Goal: Task Accomplishment & Management: Use online tool/utility

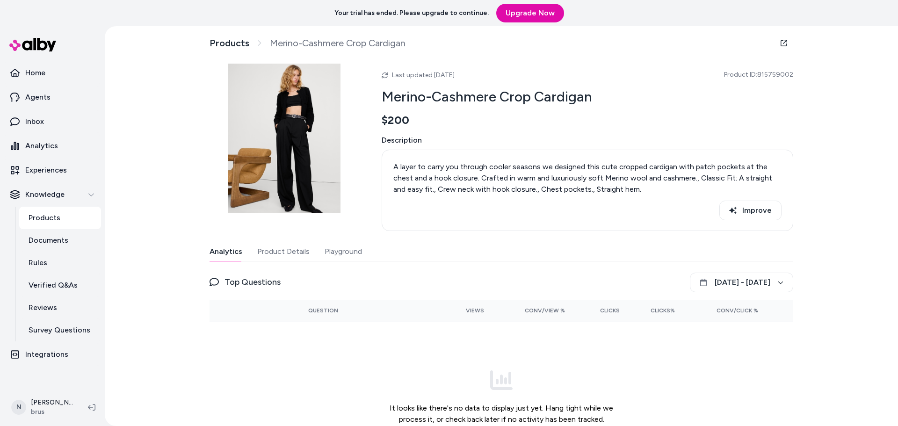
drag, startPoint x: 32, startPoint y: 44, endPoint x: 79, endPoint y: 11, distance: 57.5
click at [79, 11] on div "Your trial has ended. Please upgrade to continue. Upgrade Now" at bounding box center [449, 13] width 898 height 26
drag, startPoint x: 793, startPoint y: 75, endPoint x: 758, endPoint y: 73, distance: 34.7
click at [758, 73] on div "Products Merino-Cashmere Crop Cardigan Last updated [DATE] Product ID: 81575900…" at bounding box center [501, 252] width 599 height 453
click at [782, 76] on span "Product ID: 815759002" at bounding box center [758, 74] width 69 height 9
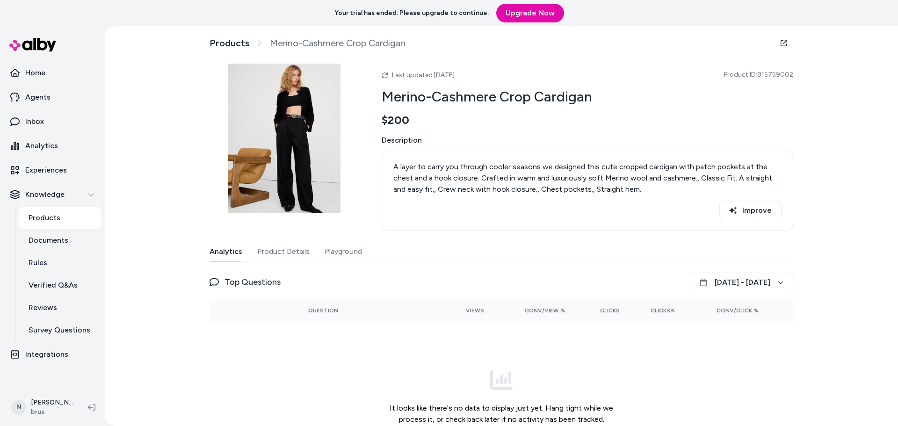
click at [782, 76] on span "Product ID: 815759002" at bounding box center [758, 74] width 69 height 9
copy span "815759002"
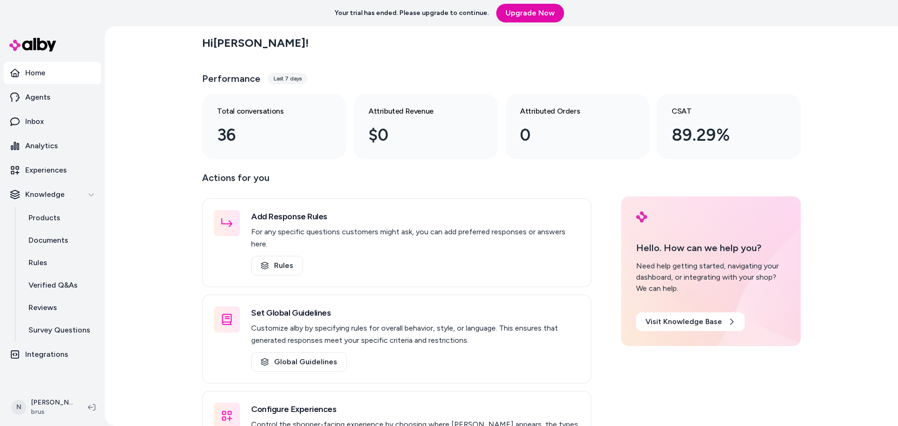
drag, startPoint x: 36, startPoint y: 146, endPoint x: 130, endPoint y: 154, distance: 94.4
click at [36, 146] on p "Analytics" at bounding box center [41, 145] width 33 height 11
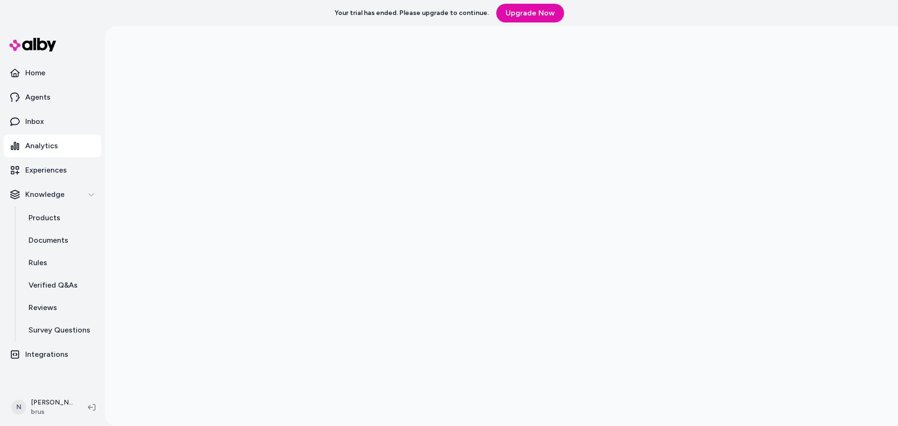
click at [143, 260] on div at bounding box center [502, 239] width 794 height 426
drag, startPoint x: 182, startPoint y: 199, endPoint x: 216, endPoint y: 203, distance: 33.9
click at [185, 199] on div at bounding box center [502, 239] width 794 height 426
click at [181, 204] on div at bounding box center [502, 239] width 794 height 426
click at [164, 220] on div at bounding box center [502, 239] width 794 height 426
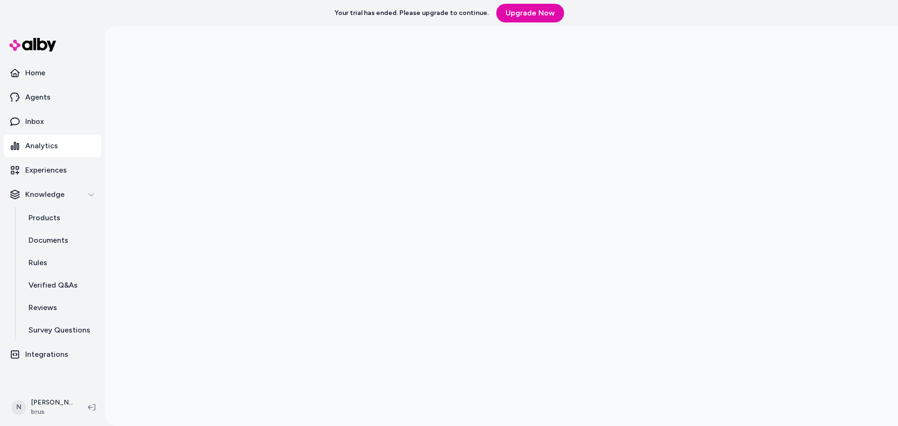
scroll to position [26, 0]
click at [145, 270] on div at bounding box center [502, 213] width 794 height 426
click at [178, 320] on div at bounding box center [502, 239] width 794 height 426
click at [143, 255] on div at bounding box center [502, 239] width 794 height 426
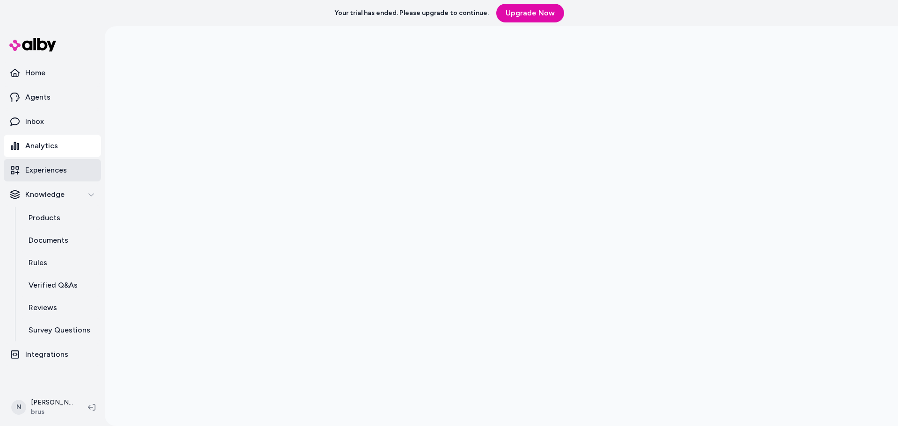
click at [45, 170] on p "Experiences" at bounding box center [46, 170] width 42 height 11
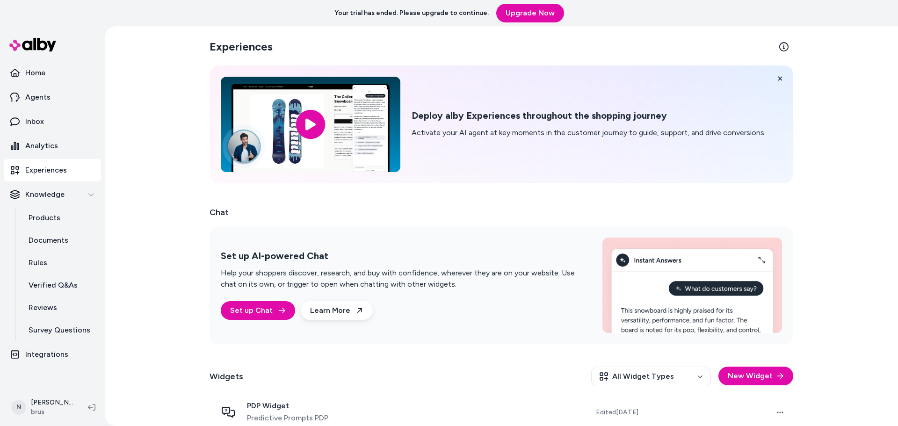
click at [189, 260] on div "Experiences Deploy alby Experiences throughout the shopping journey Activate yo…" at bounding box center [502, 226] width 794 height 400
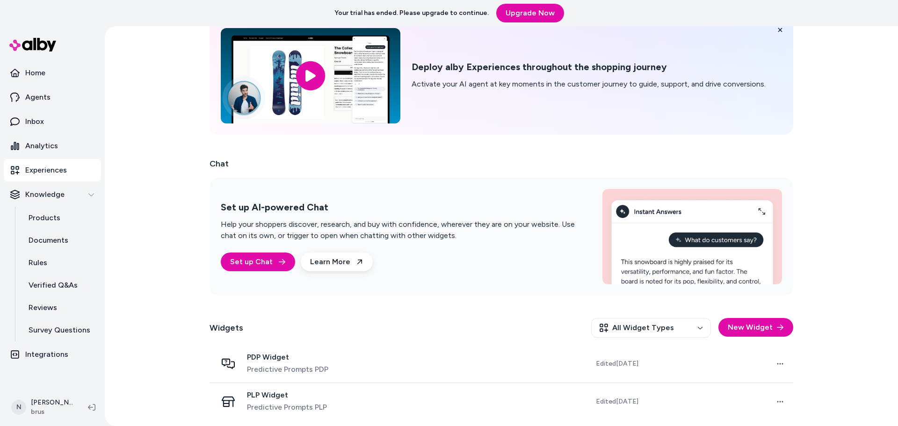
scroll to position [51, 0]
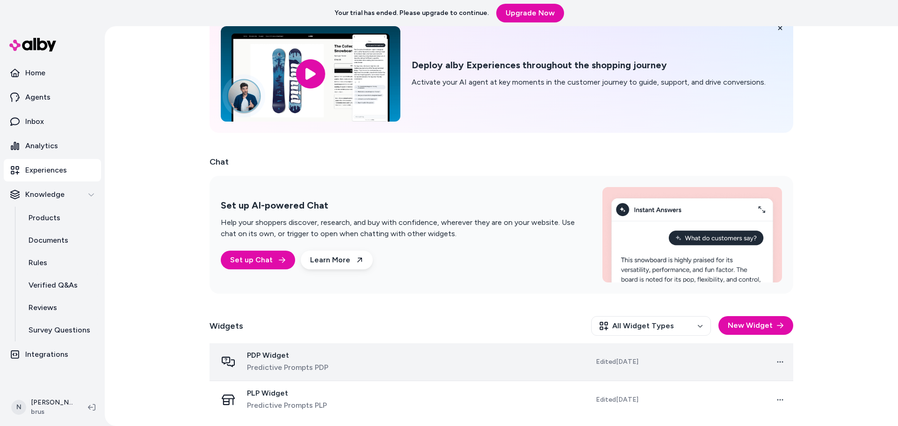
click at [277, 356] on span "PDP Widget" at bounding box center [287, 355] width 81 height 9
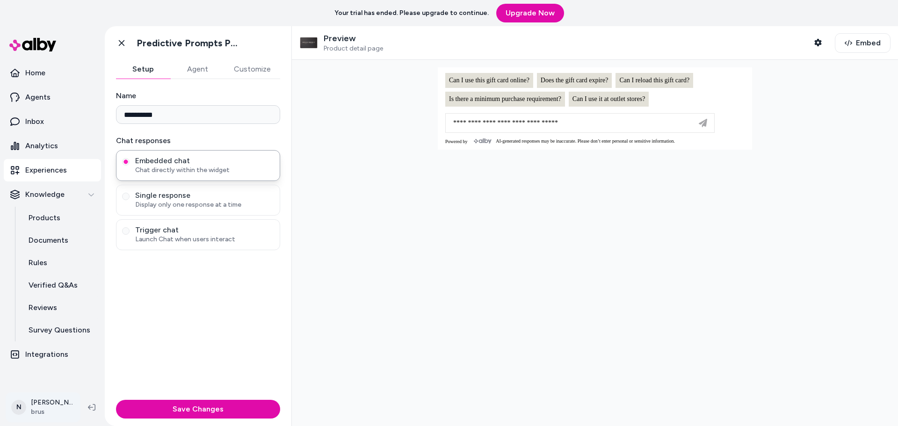
click at [49, 395] on html "**********" at bounding box center [449, 213] width 898 height 426
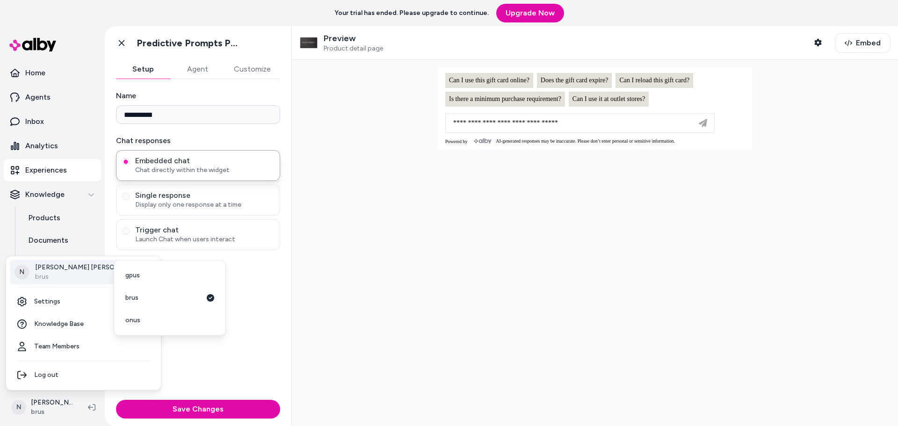
click at [50, 274] on p "brus" at bounding box center [90, 276] width 110 height 9
click at [161, 273] on link "gpus" at bounding box center [170, 275] width 104 height 22
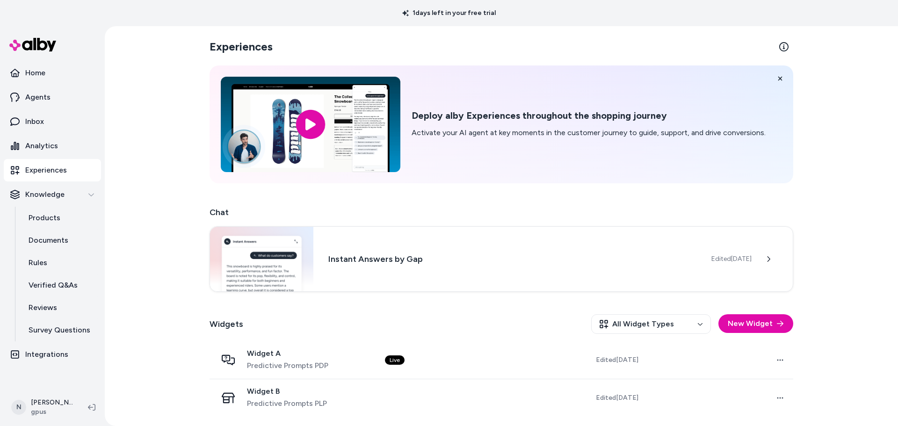
click at [286, 359] on div "Widget A Predictive Prompts PDP" at bounding box center [287, 360] width 81 height 22
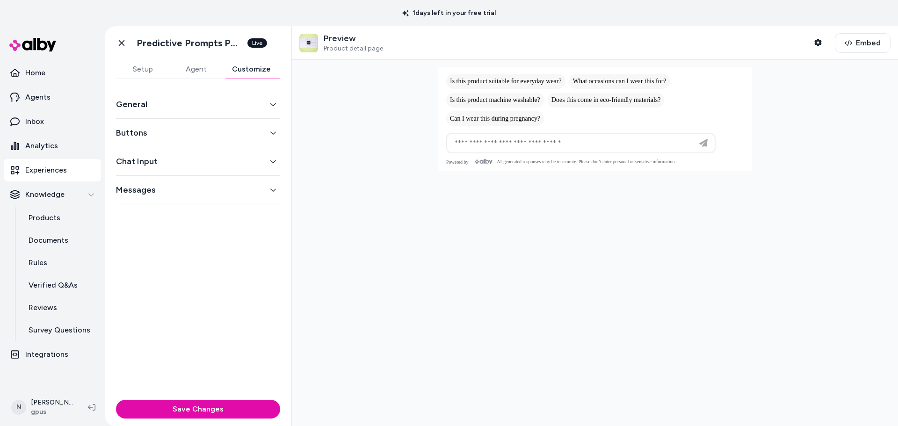
click at [255, 67] on button "Customize" at bounding box center [252, 69] width 58 height 19
click at [150, 115] on div "General" at bounding box center [198, 104] width 164 height 29
click at [154, 102] on button "General" at bounding box center [198, 104] width 164 height 13
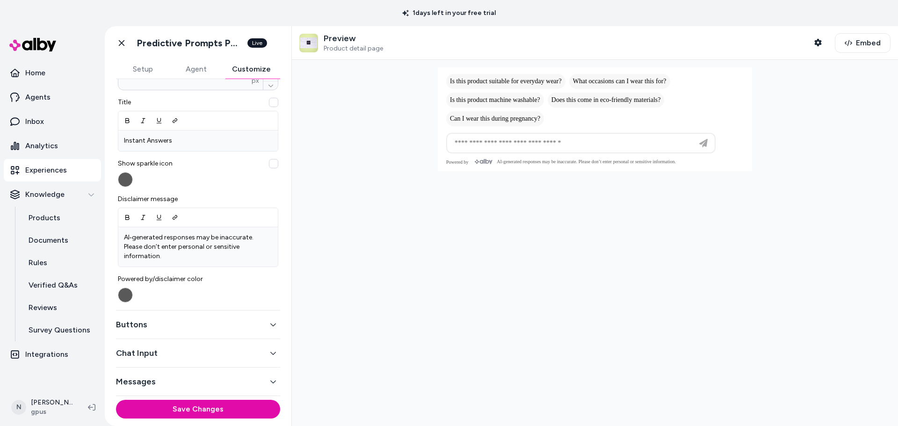
click at [156, 358] on button "Chat Input" at bounding box center [198, 353] width 164 height 13
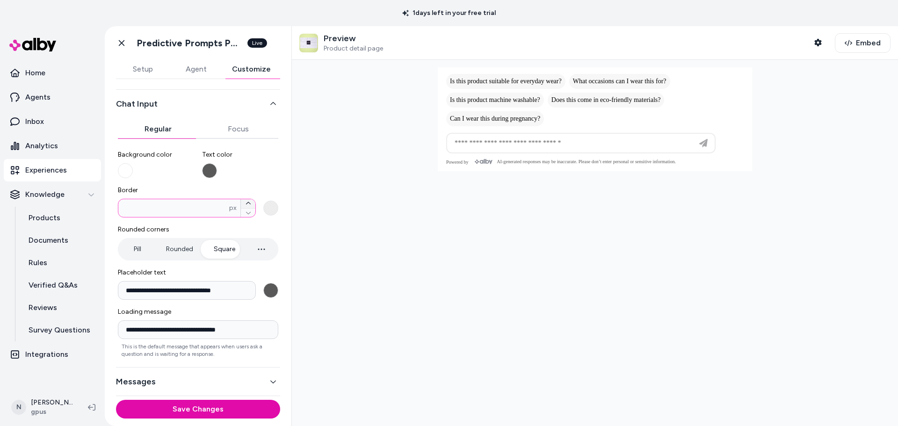
click at [246, 201] on icon "button" at bounding box center [249, 204] width 6 height 6
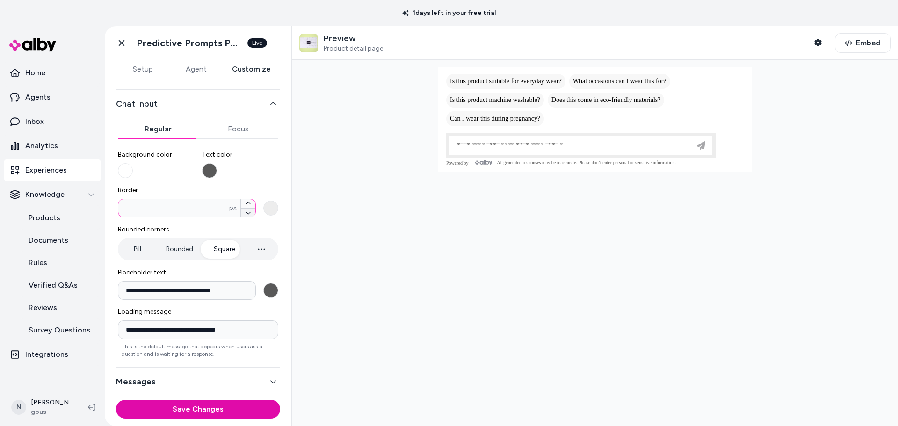
click at [241, 212] on button "Border * px" at bounding box center [248, 212] width 15 height 9
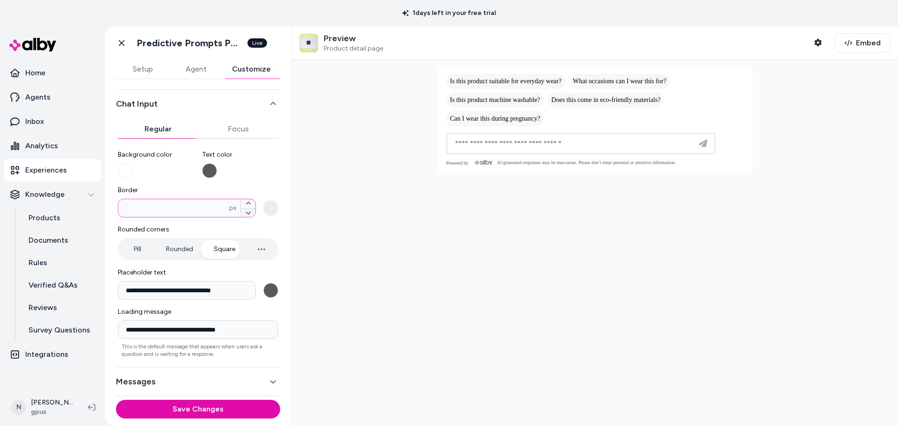
type input "*"
click at [253, 183] on div "**********" at bounding box center [198, 250] width 161 height 215
click at [145, 70] on button "Setup" at bounding box center [142, 69] width 53 height 19
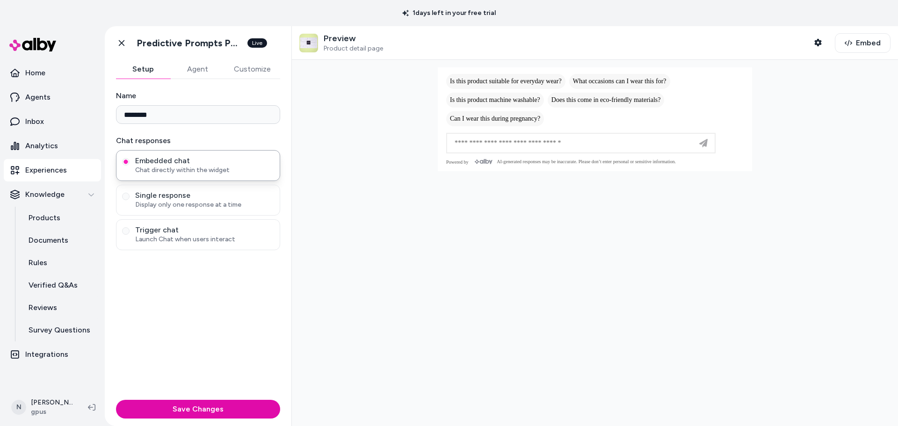
scroll to position [0, 0]
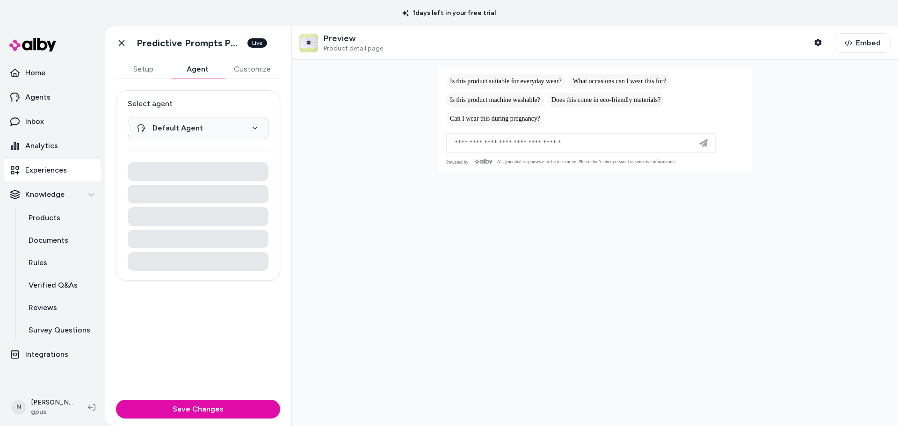
click at [201, 72] on button "Agent" at bounding box center [197, 69] width 54 height 19
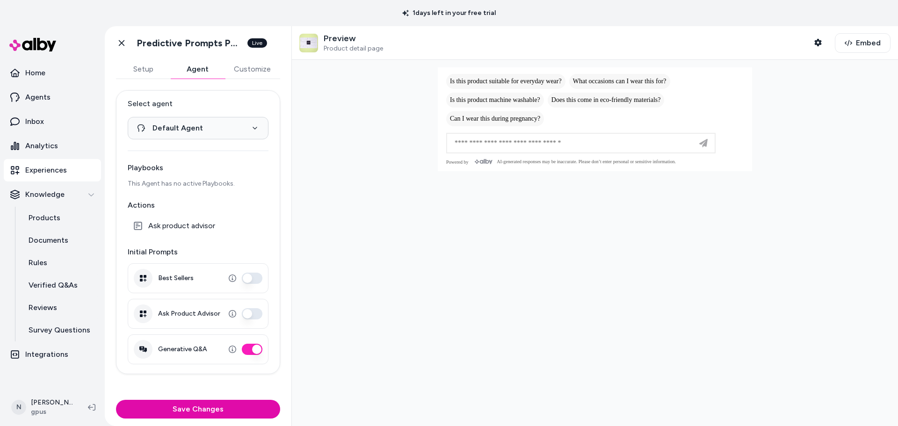
click at [263, 71] on button "Customize" at bounding box center [253, 69] width 56 height 19
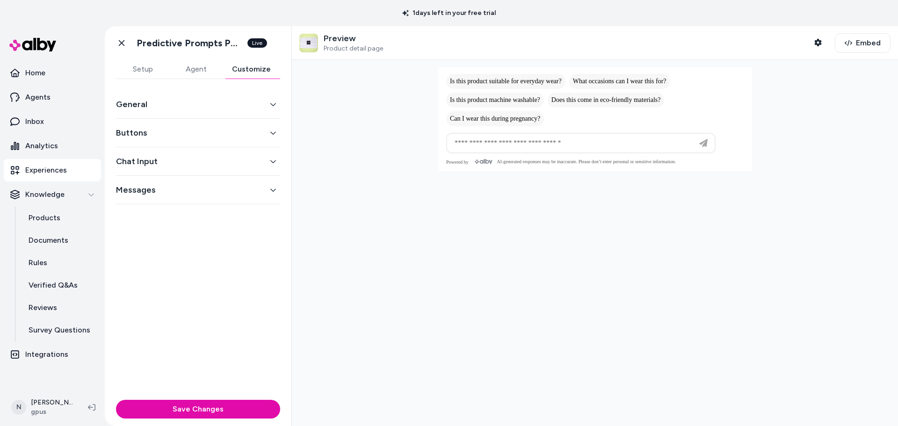
click at [171, 100] on button "General" at bounding box center [198, 104] width 164 height 13
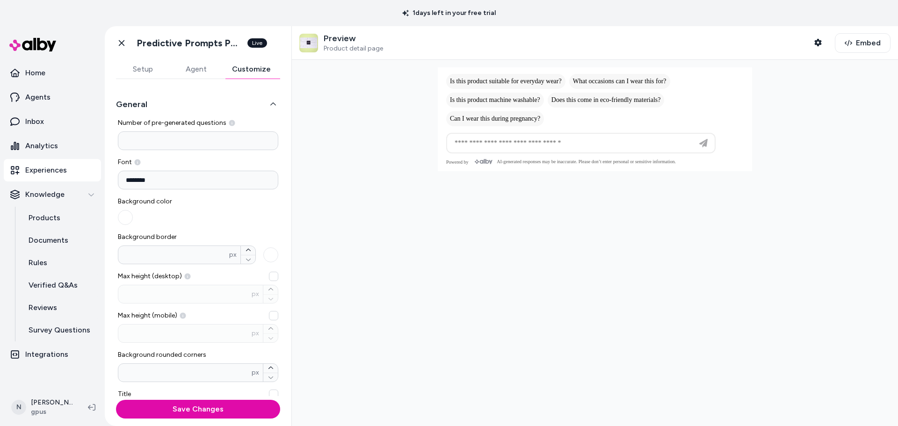
click at [230, 204] on div "Background color" at bounding box center [198, 211] width 161 height 28
click at [195, 212] on div "Background color" at bounding box center [198, 211] width 161 height 28
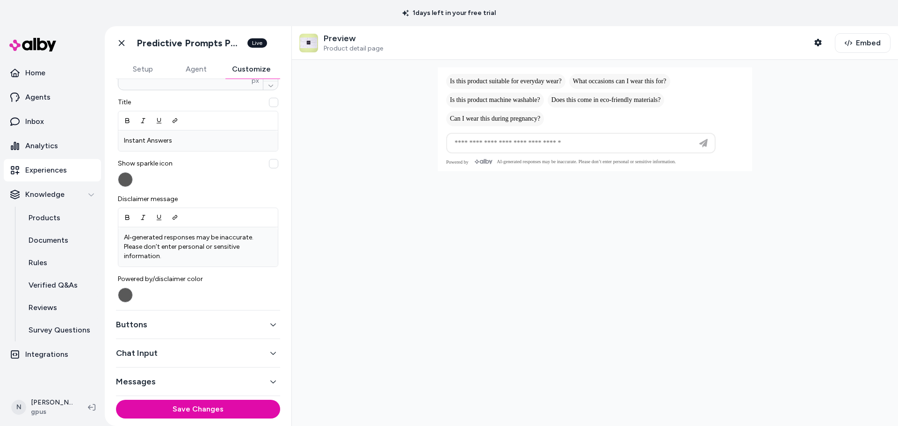
scroll to position [34, 0]
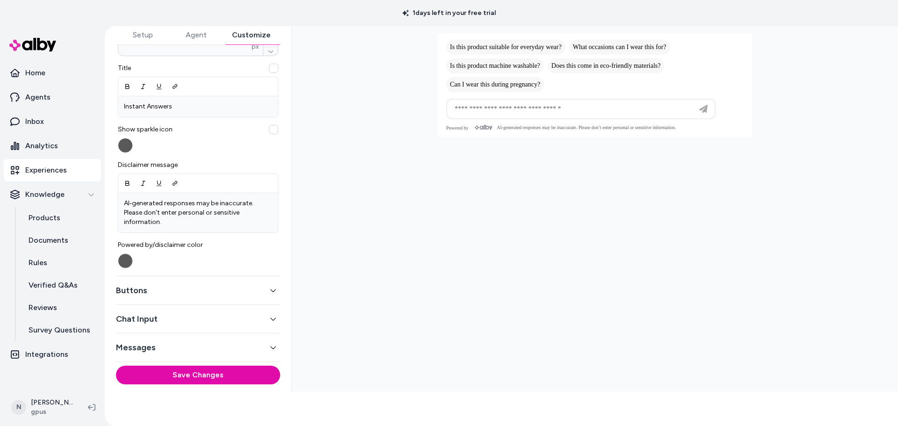
click at [149, 290] on button "Buttons" at bounding box center [198, 290] width 164 height 13
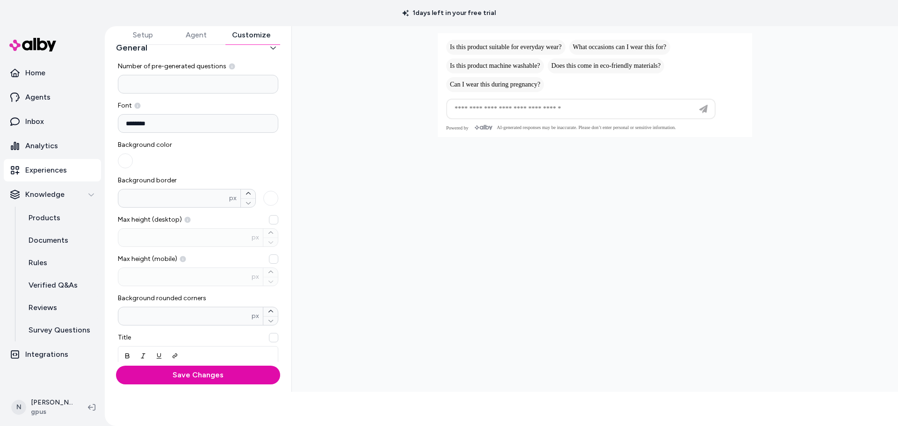
scroll to position [0, 0]
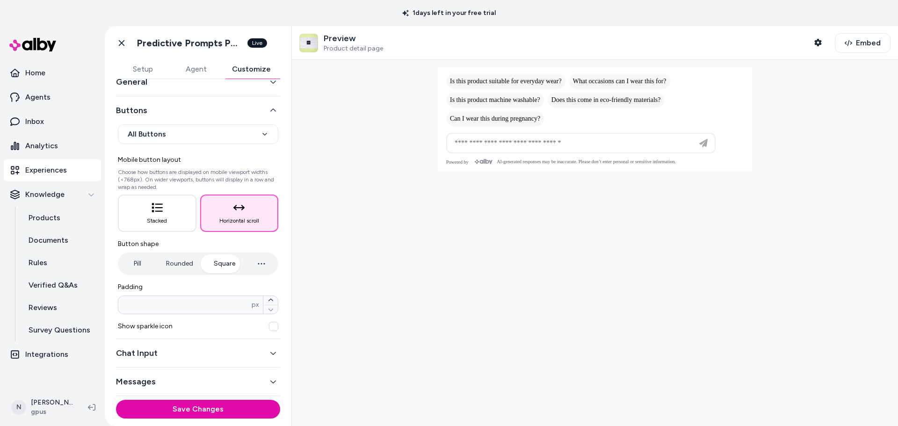
click at [168, 355] on button "Chat Input" at bounding box center [198, 353] width 164 height 13
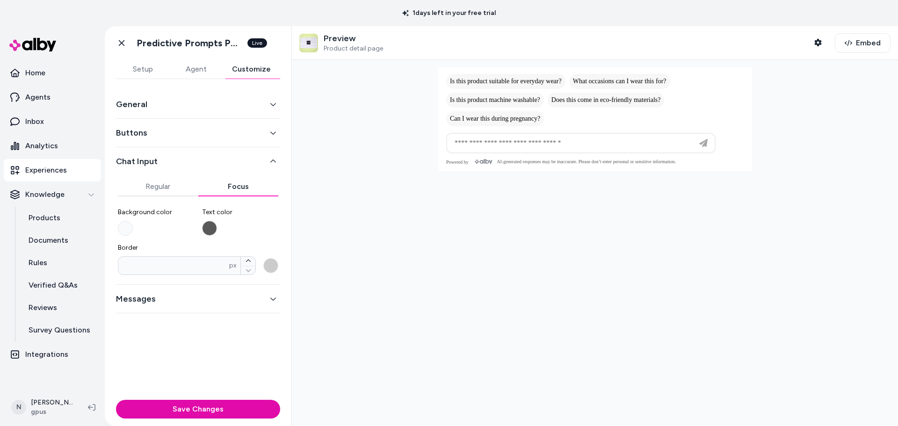
click at [246, 187] on button "Focus" at bounding box center [238, 186] width 80 height 19
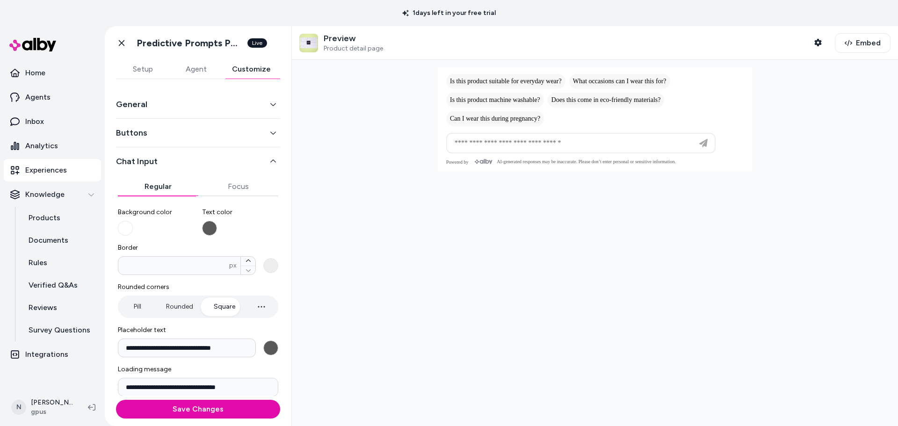
click at [153, 185] on button "Regular" at bounding box center [158, 186] width 80 height 19
click at [657, 241] on div at bounding box center [595, 243] width 606 height 366
click at [270, 162] on icon "button" at bounding box center [273, 161] width 7 height 7
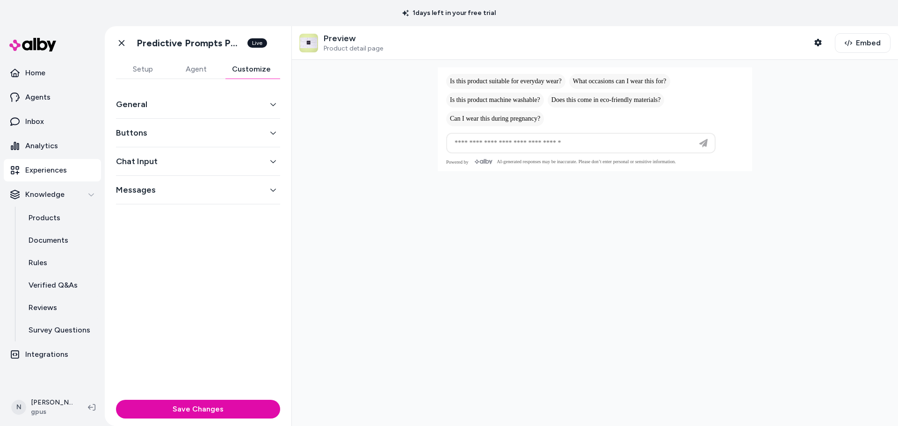
click at [166, 196] on button "Messages" at bounding box center [198, 189] width 164 height 13
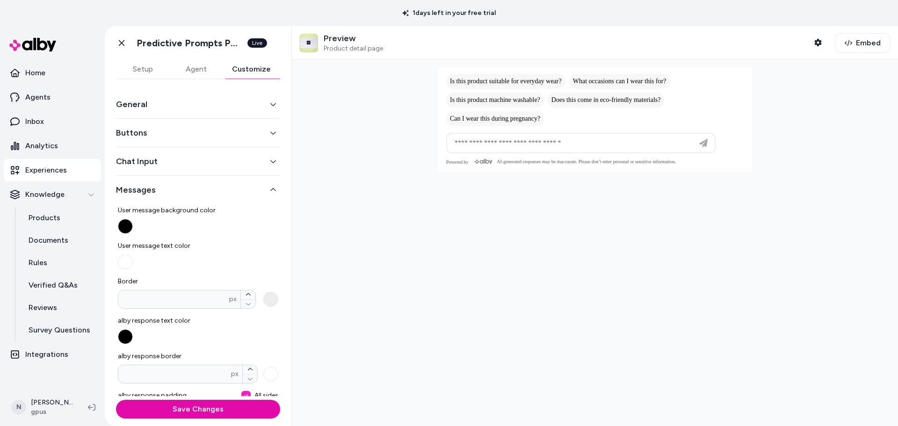
click at [389, 301] on div at bounding box center [595, 243] width 606 height 366
click at [259, 102] on button "General" at bounding box center [198, 104] width 164 height 13
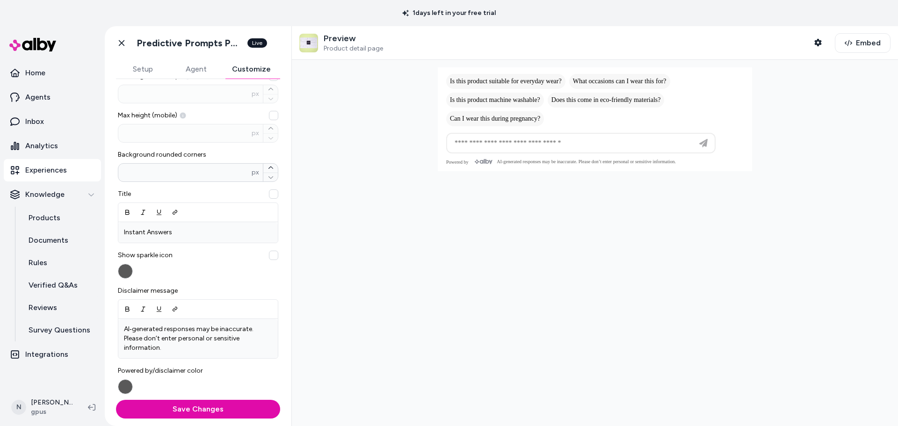
scroll to position [292, 0]
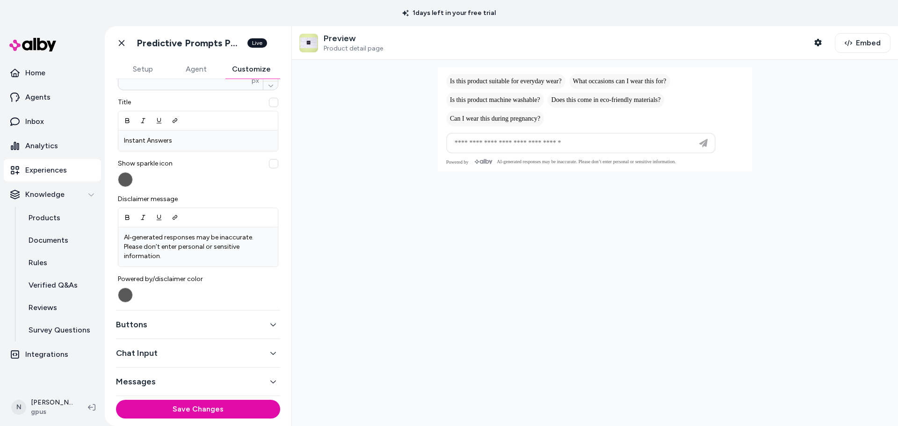
click at [254, 328] on button "Buttons" at bounding box center [198, 324] width 164 height 13
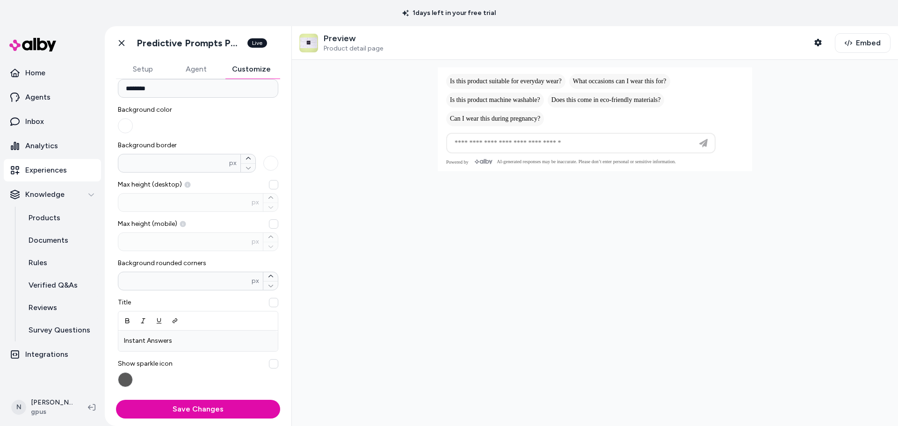
scroll to position [22, 0]
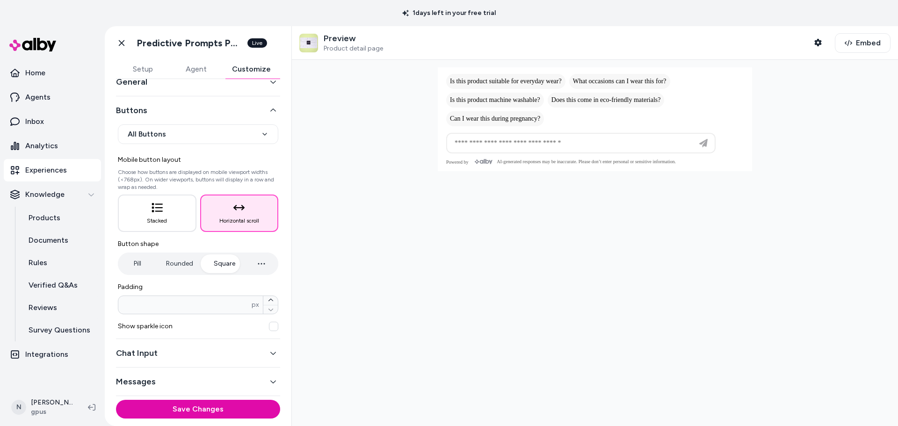
click at [469, 271] on div at bounding box center [595, 243] width 606 height 366
click at [527, 271] on div at bounding box center [595, 243] width 606 height 366
click at [153, 225] on button "Stacked" at bounding box center [157, 213] width 79 height 37
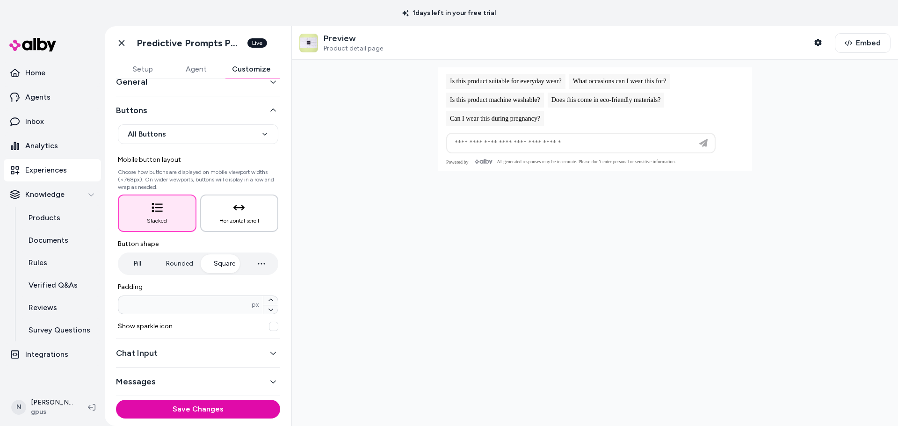
click at [239, 214] on button "Horizontal scroll" at bounding box center [239, 213] width 79 height 37
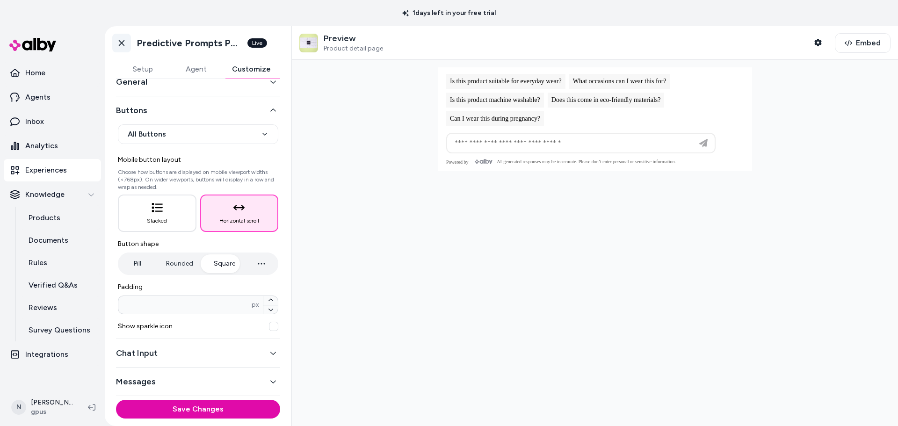
click at [121, 42] on icon at bounding box center [122, 43] width 6 height 6
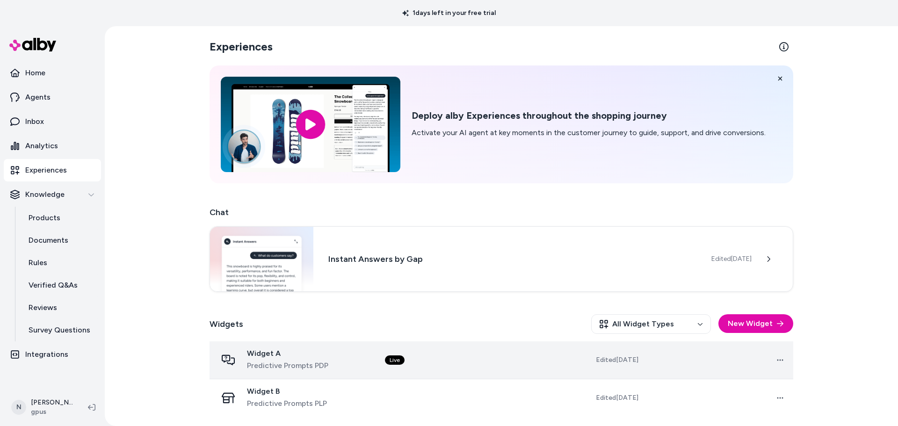
click at [506, 358] on td "Live" at bounding box center [451, 361] width 147 height 38
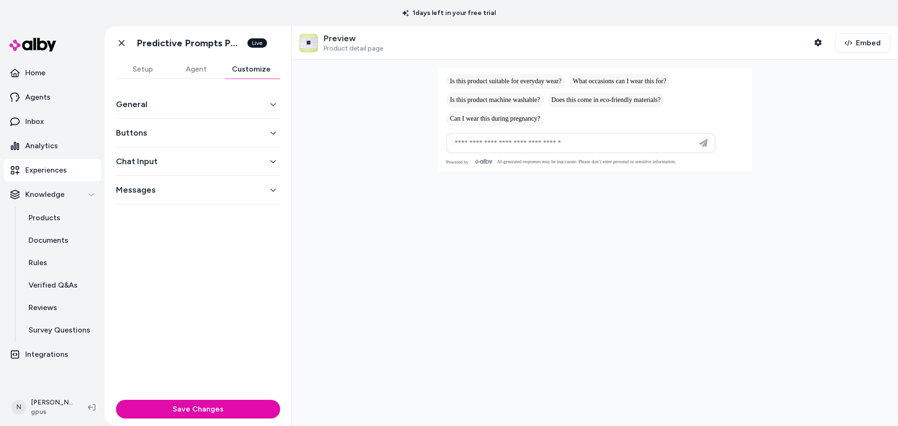
click at [239, 73] on button "Customize" at bounding box center [252, 69] width 58 height 19
click at [279, 190] on button "Messages" at bounding box center [198, 189] width 164 height 13
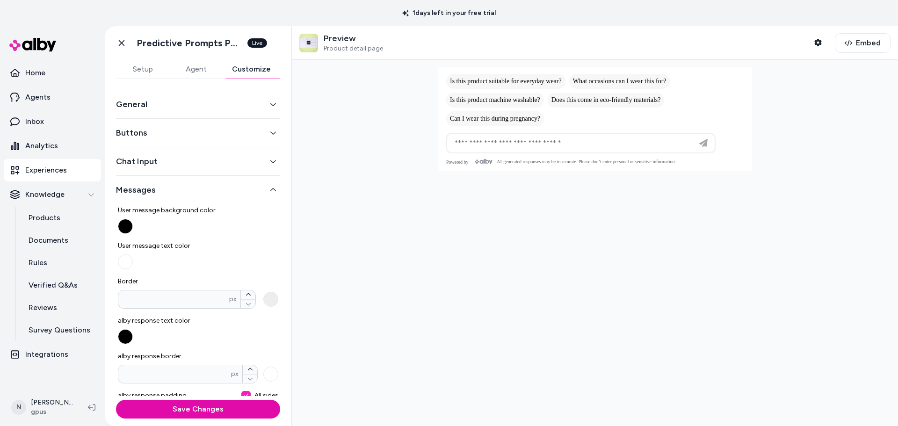
scroll to position [37, 0]
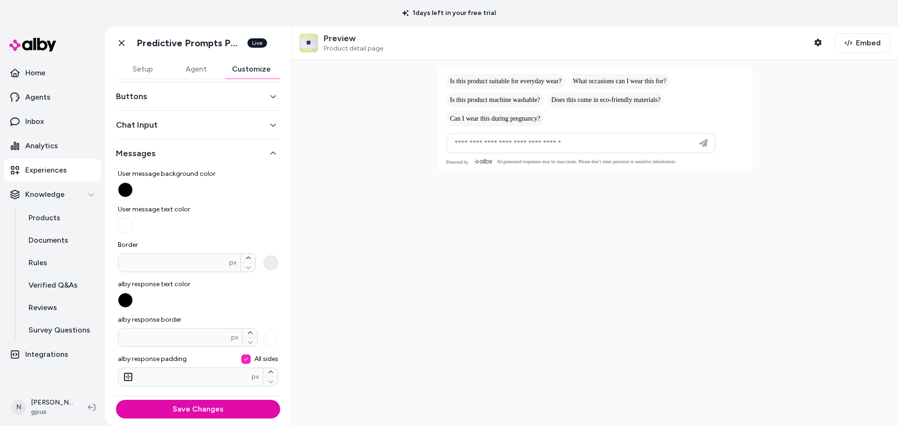
click at [359, 188] on div at bounding box center [595, 243] width 606 height 366
click at [465, 265] on div at bounding box center [595, 243] width 606 height 366
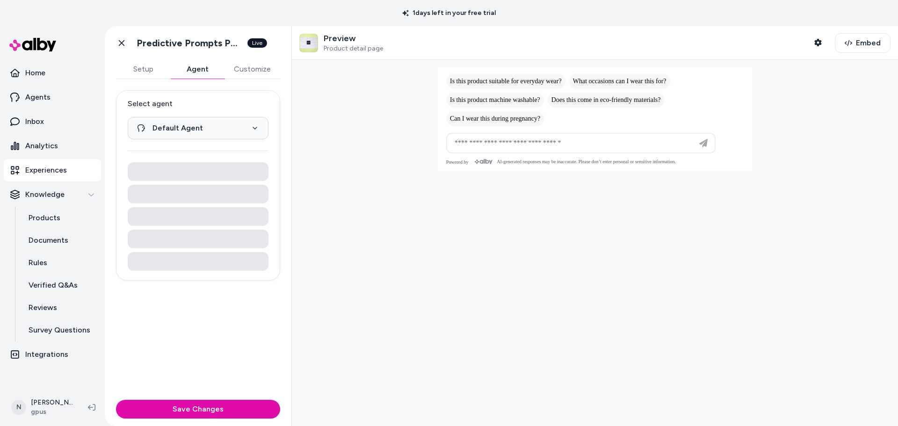
click at [197, 62] on button "Agent" at bounding box center [197, 69] width 54 height 19
click at [252, 72] on button "Customize" at bounding box center [253, 69] width 56 height 19
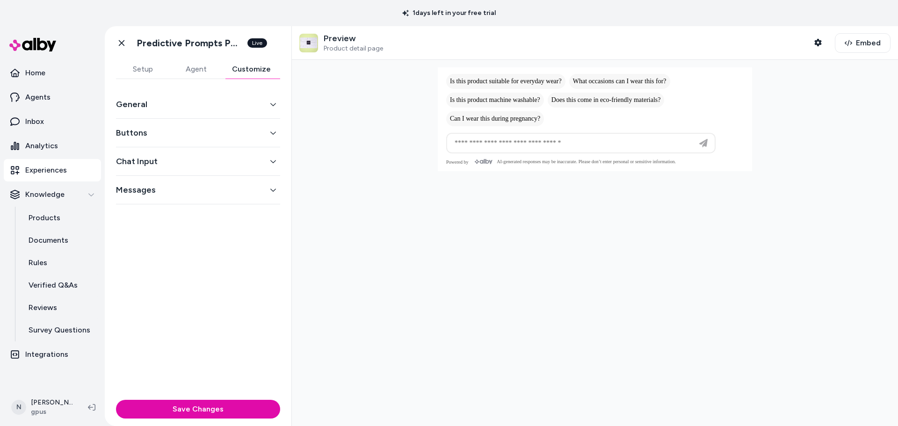
click at [199, 102] on button "General" at bounding box center [198, 104] width 164 height 13
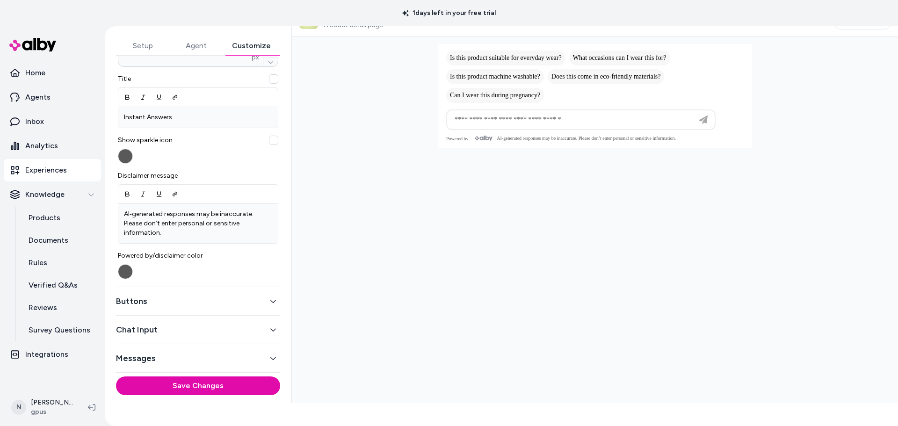
scroll to position [34, 0]
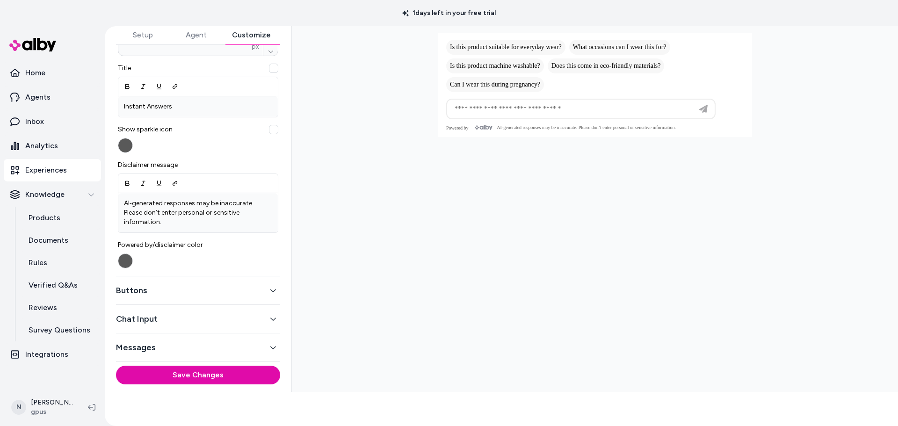
click at [227, 284] on button "Buttons" at bounding box center [198, 290] width 164 height 13
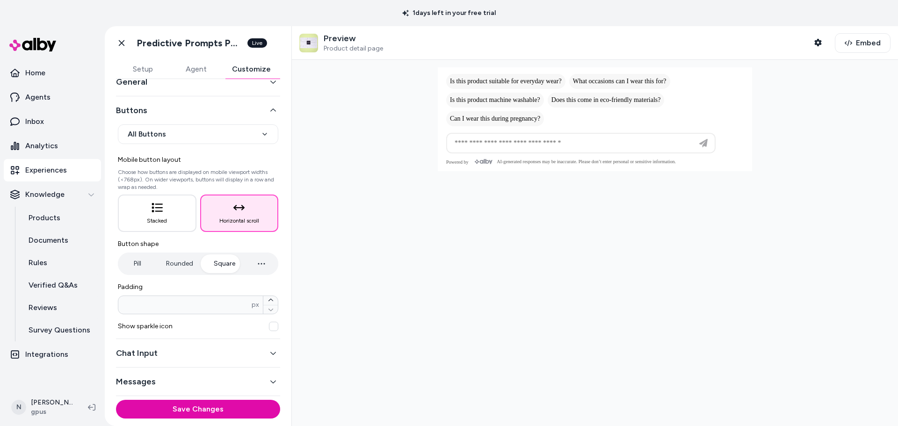
scroll to position [0, 0]
click at [254, 270] on div "Pill Rounded Square" at bounding box center [198, 264] width 161 height 22
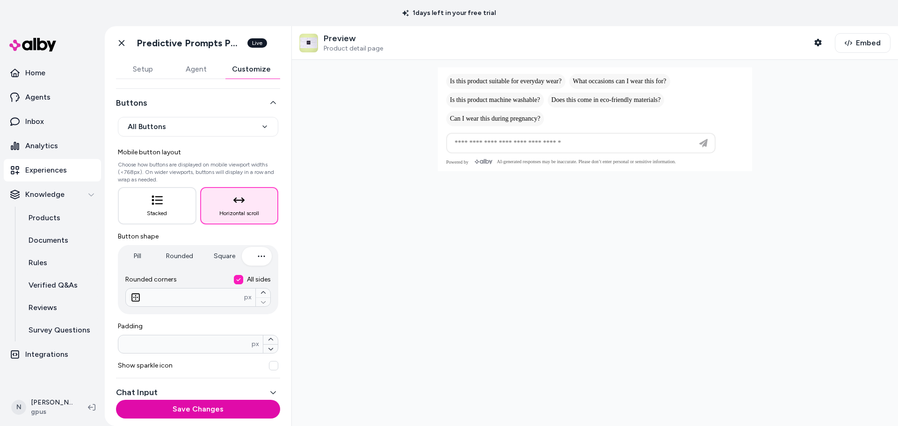
click at [261, 252] on icon "button" at bounding box center [261, 256] width 11 height 11
click at [189, 256] on button "Rounded" at bounding box center [180, 256] width 46 height 19
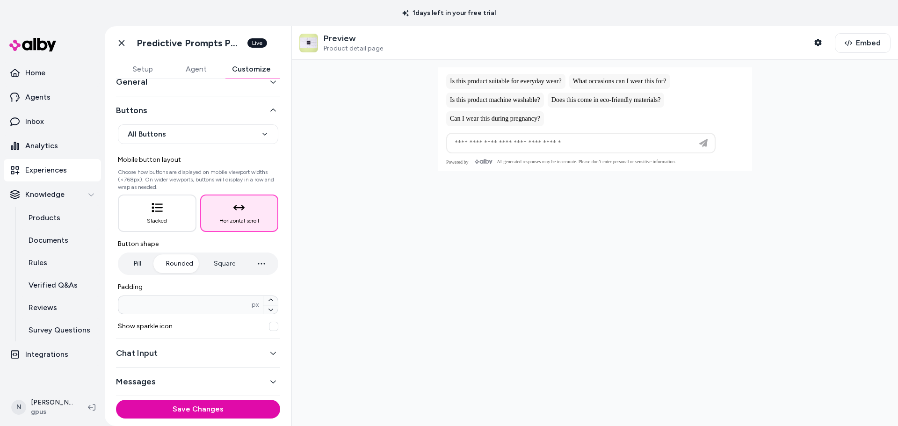
click at [393, 244] on div at bounding box center [595, 243] width 606 height 366
click at [212, 263] on button "Square" at bounding box center [224, 264] width 40 height 19
click at [174, 265] on button "Rounded" at bounding box center [180, 264] width 46 height 19
click at [126, 38] on link "Go back" at bounding box center [121, 43] width 19 height 19
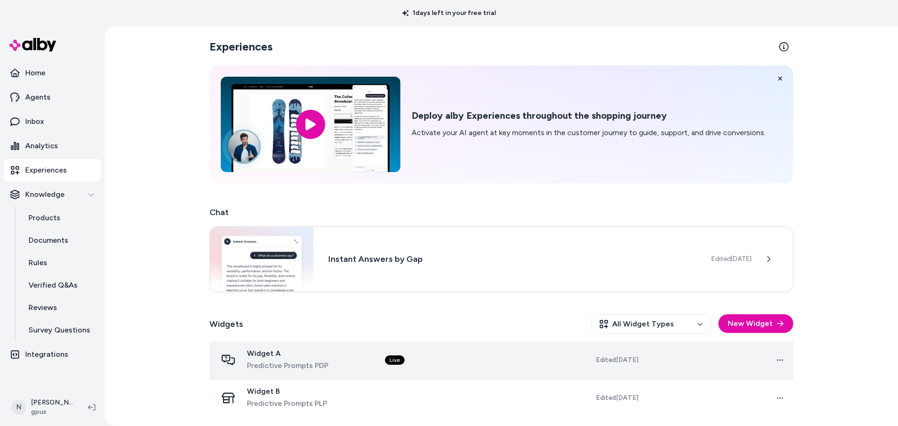
click at [342, 351] on div "Widget A Predictive Prompts PDP" at bounding box center [293, 360] width 153 height 22
